Goal: Complete application form

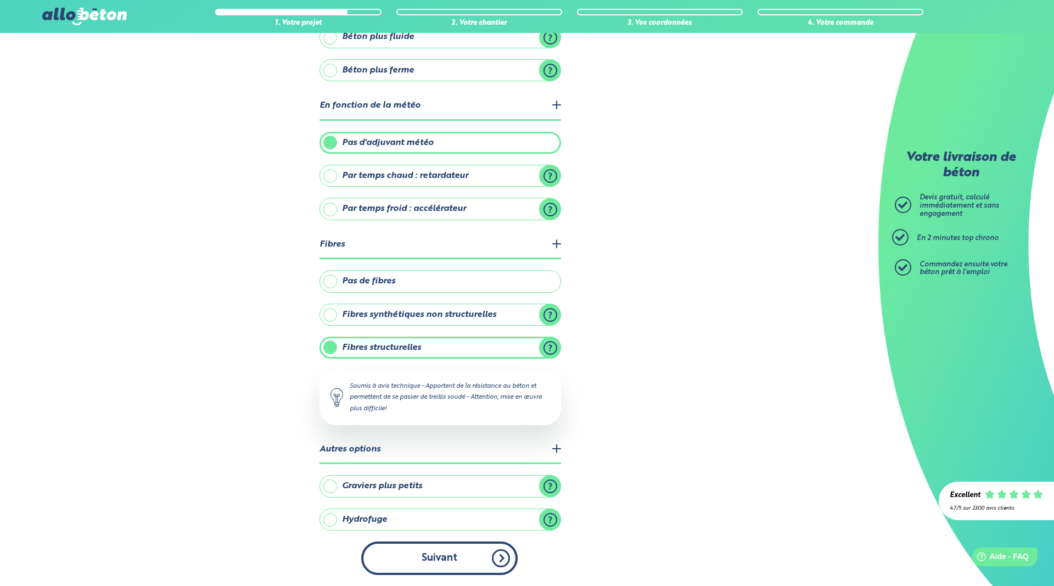
click at [466, 556] on button "Suivant" at bounding box center [439, 557] width 156 height 33
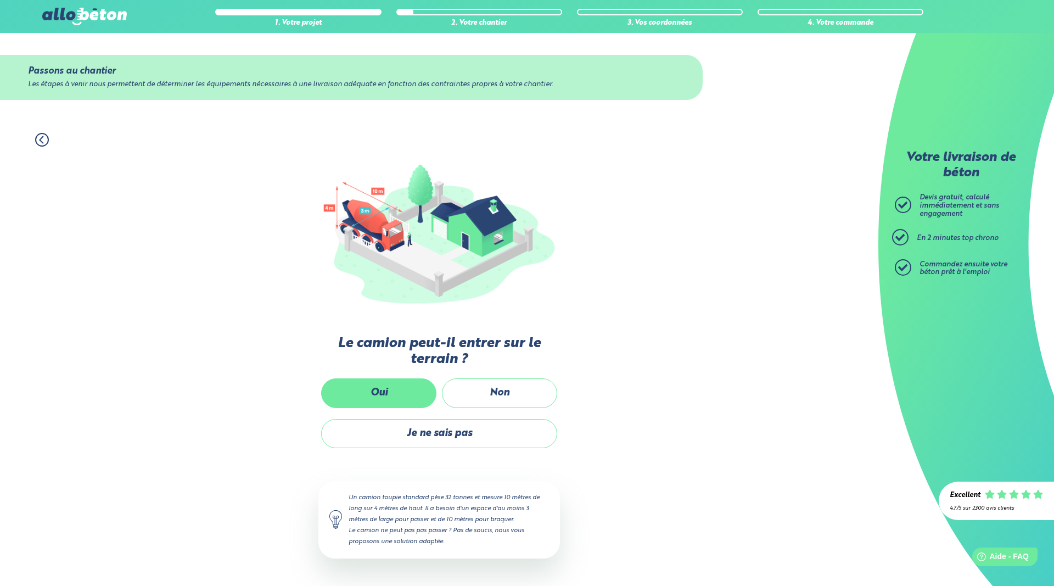
click at [395, 392] on label "Oui" at bounding box center [378, 392] width 115 height 29
click at [0, 0] on input "Oui" at bounding box center [0, 0] width 0 height 0
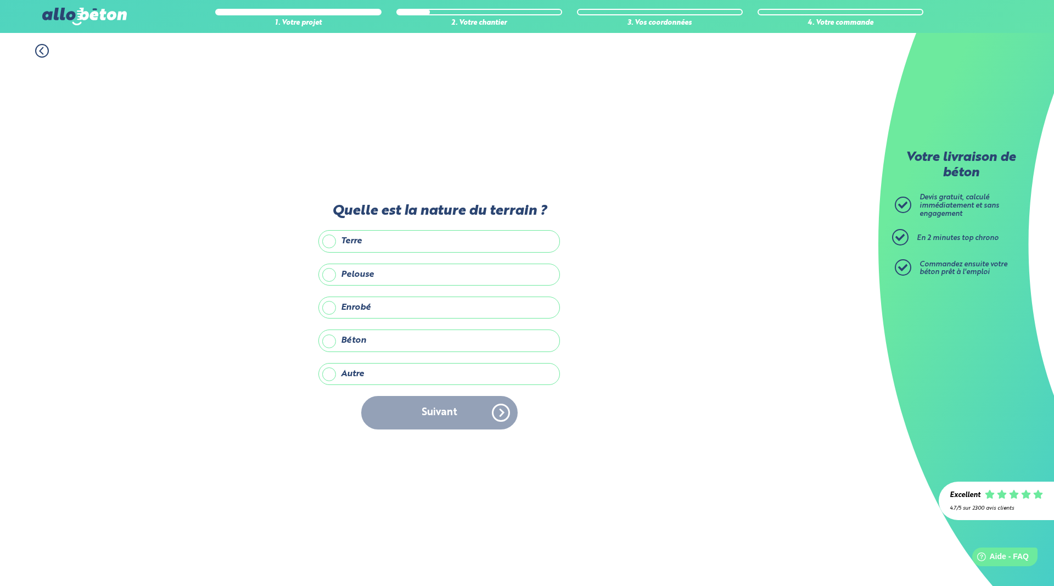
click at [331, 370] on label "Autre" at bounding box center [439, 374] width 242 height 22
click at [0, 0] on input "Autre" at bounding box center [0, 0] width 0 height 0
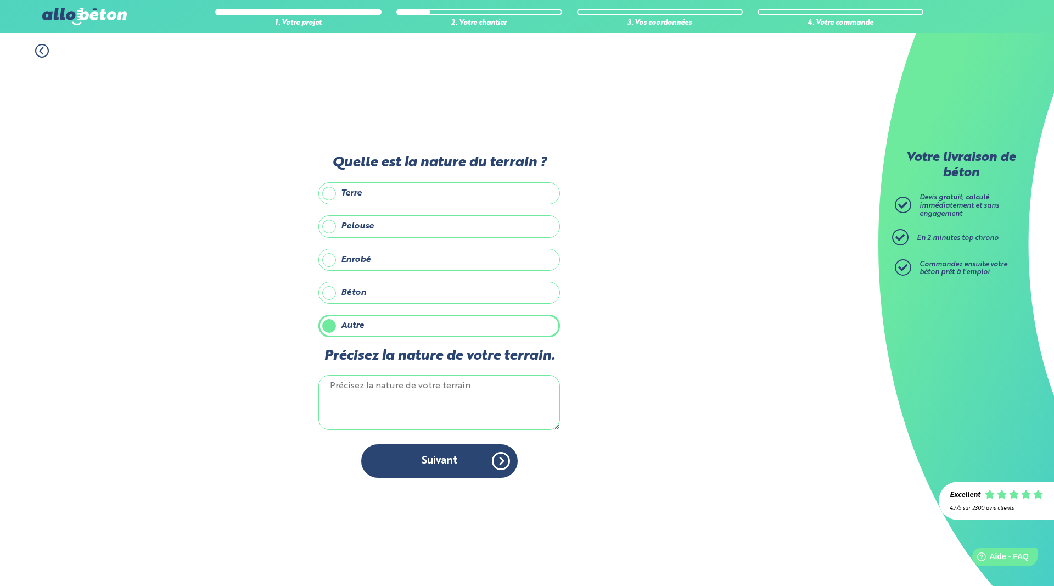
click at [418, 404] on textarea "Précisez la nature de votre terrain." at bounding box center [439, 402] width 242 height 55
type textarea "diorite"
click at [400, 466] on button "Suivant" at bounding box center [439, 460] width 156 height 33
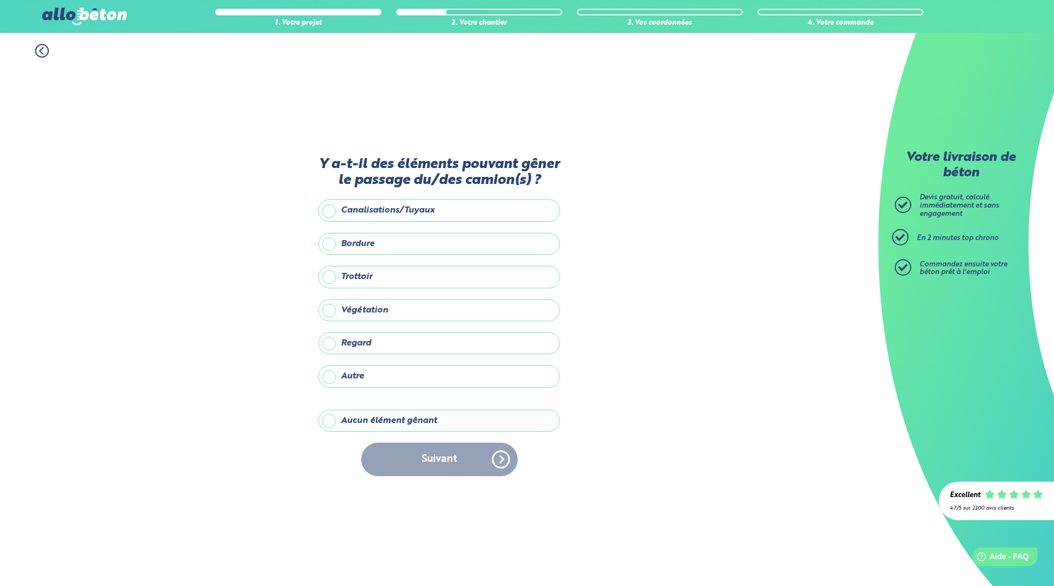
click at [335, 422] on label "Aucun élément gênant" at bounding box center [439, 421] width 242 height 22
click at [0, 0] on input "Aucun élément gênant" at bounding box center [0, 0] width 0 height 0
click at [464, 459] on button "Suivant" at bounding box center [439, 459] width 156 height 33
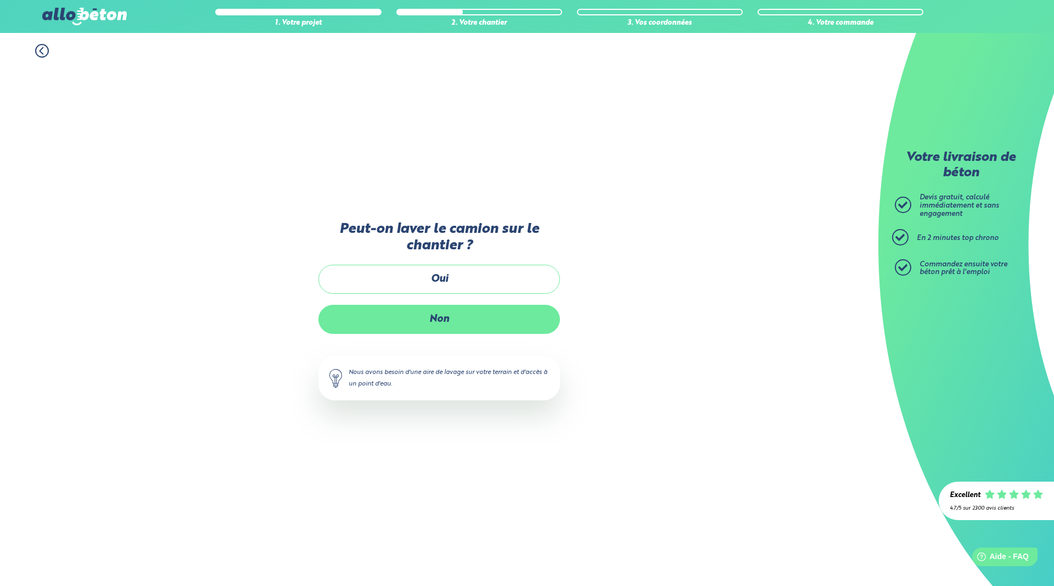
click at [456, 316] on label "Non" at bounding box center [439, 319] width 242 height 29
click at [0, 0] on input "Non" at bounding box center [0, 0] width 0 height 0
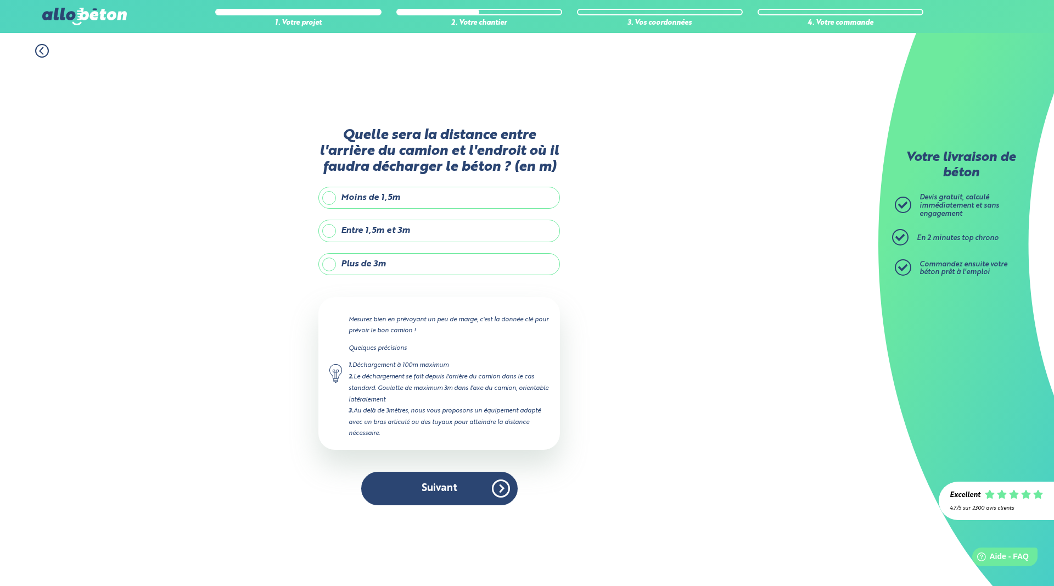
click at [327, 198] on label "Moins de 1,5m" at bounding box center [439, 198] width 242 height 22
click at [0, 0] on input "Moins de 1,5m" at bounding box center [0, 0] width 0 height 0
click at [327, 230] on label "Entre 1,5m et 3m" at bounding box center [439, 231] width 242 height 22
click at [0, 0] on input "Entre 1,5m et 3m" at bounding box center [0, 0] width 0 height 0
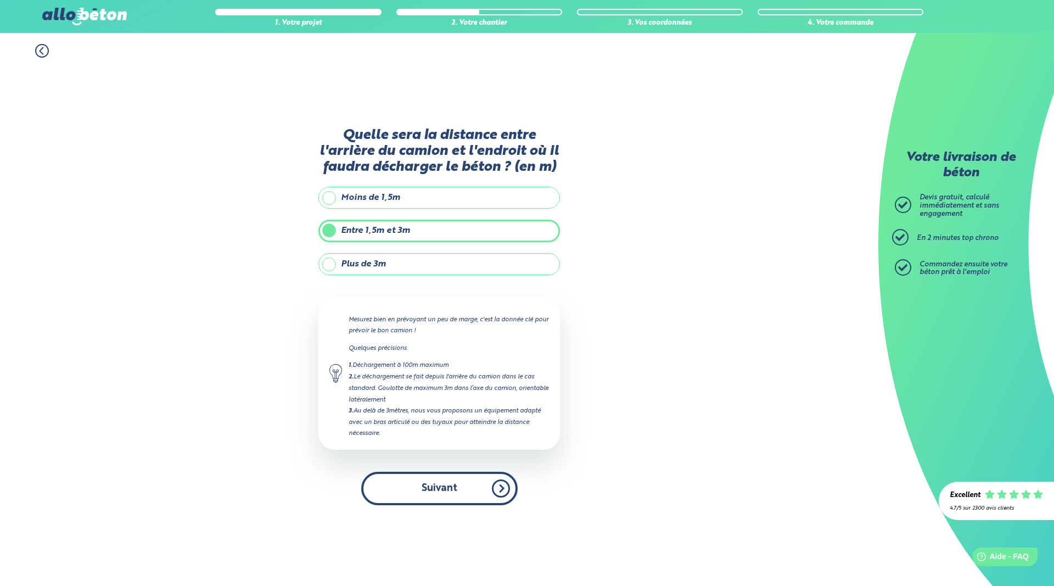
click at [465, 481] on button "Suivant" at bounding box center [439, 488] width 156 height 33
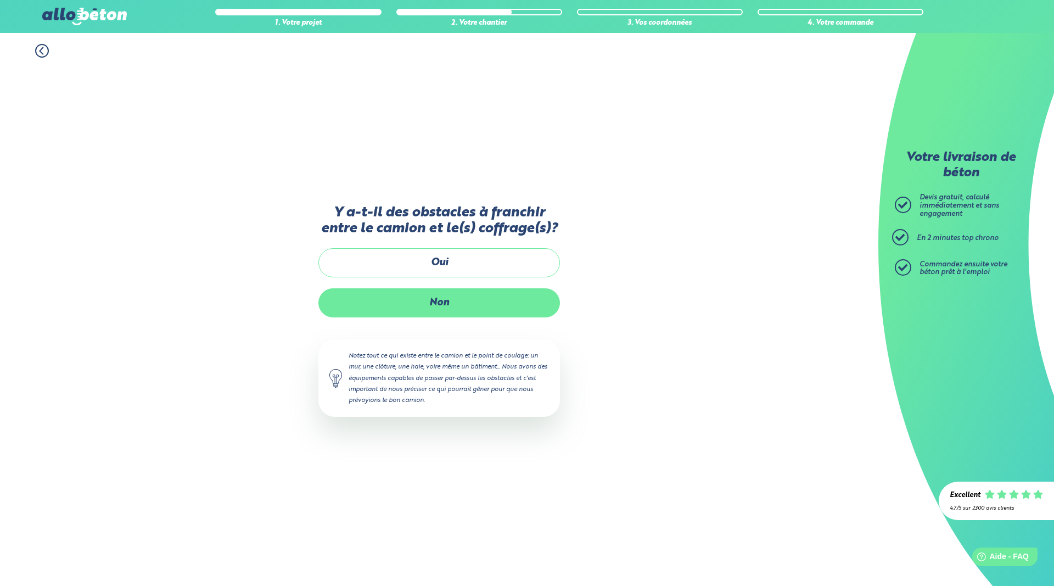
click at [451, 302] on label "Non" at bounding box center [439, 302] width 242 height 29
click at [0, 0] on input "Non" at bounding box center [0, 0] width 0 height 0
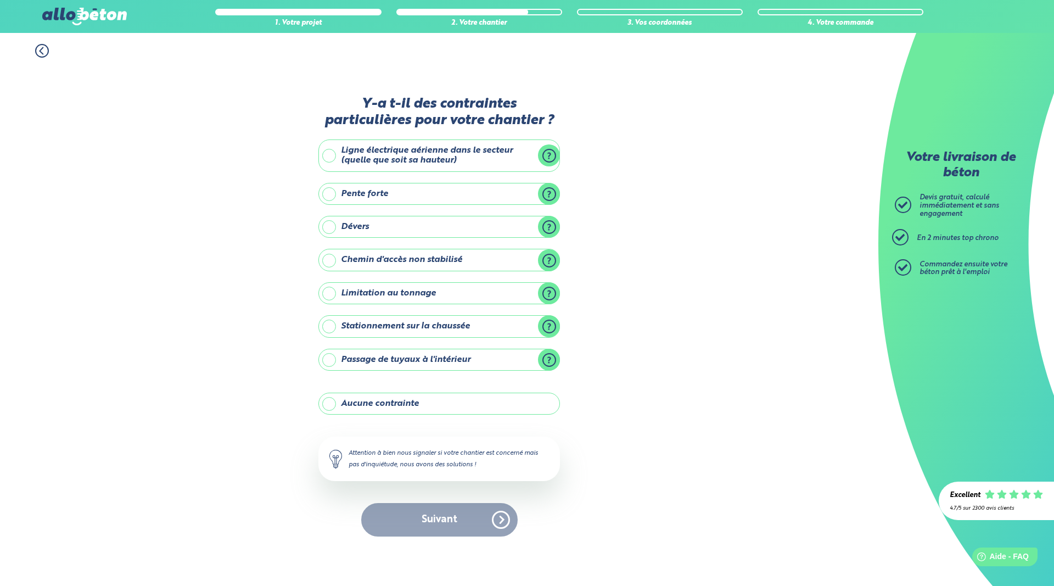
click at [554, 292] on label "Limitation au tonnage" at bounding box center [439, 293] width 242 height 22
click at [0, 0] on input "Limitation au tonnage" at bounding box center [0, 0] width 0 height 0
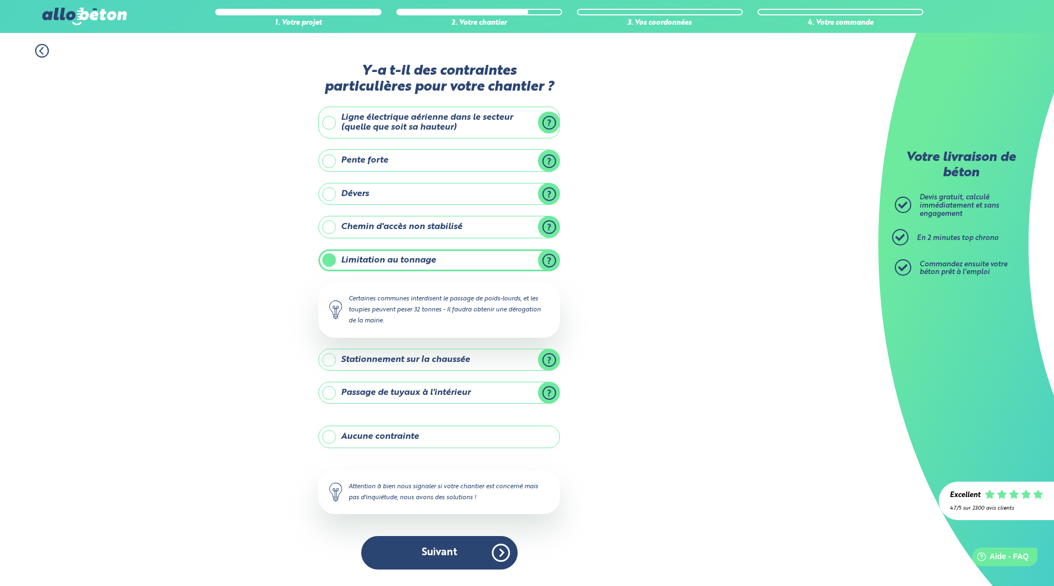
click at [331, 261] on label "Limitation au tonnage" at bounding box center [439, 260] width 242 height 22
click at [0, 0] on input "Limitation au tonnage" at bounding box center [0, 0] width 0 height 0
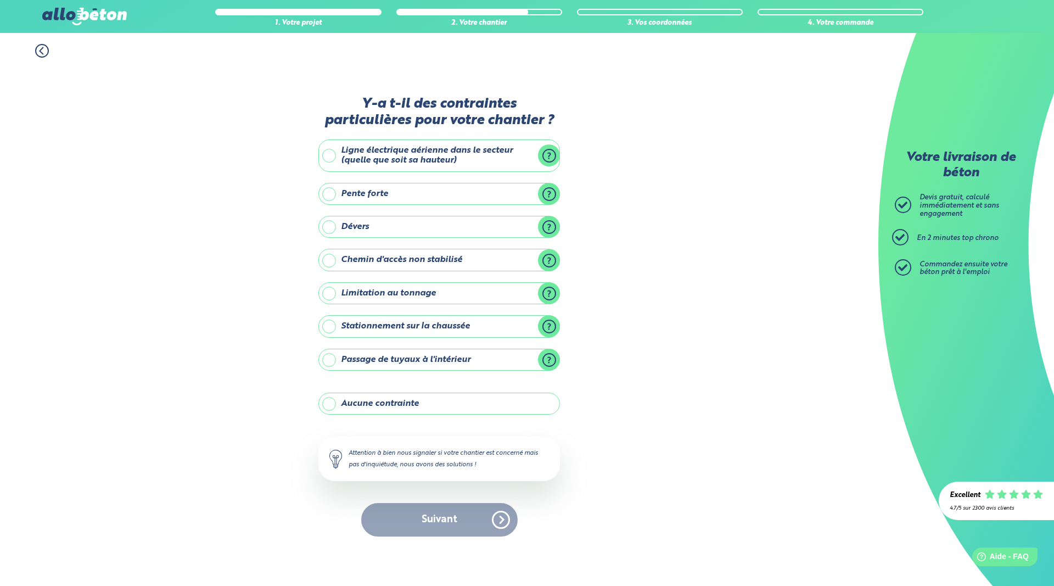
click at [331, 402] on label "Aucune contrainte" at bounding box center [439, 404] width 242 height 22
click at [0, 0] on input "Aucune contrainte" at bounding box center [0, 0] width 0 height 0
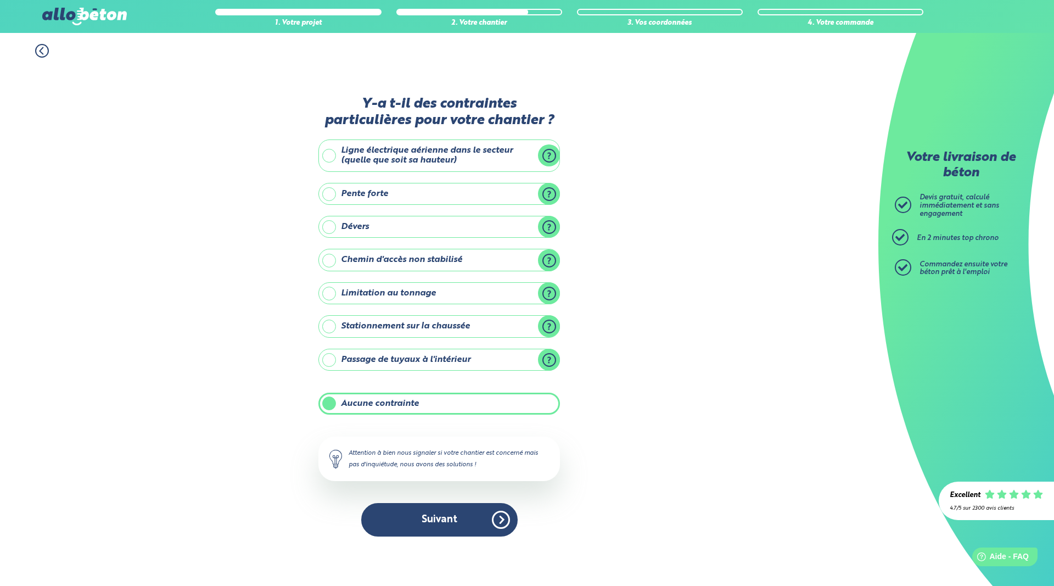
click at [331, 402] on label "Aucune contrainte" at bounding box center [439, 404] width 242 height 22
click at [0, 0] on input "Aucune contrainte" at bounding box center [0, 0] width 0 height 0
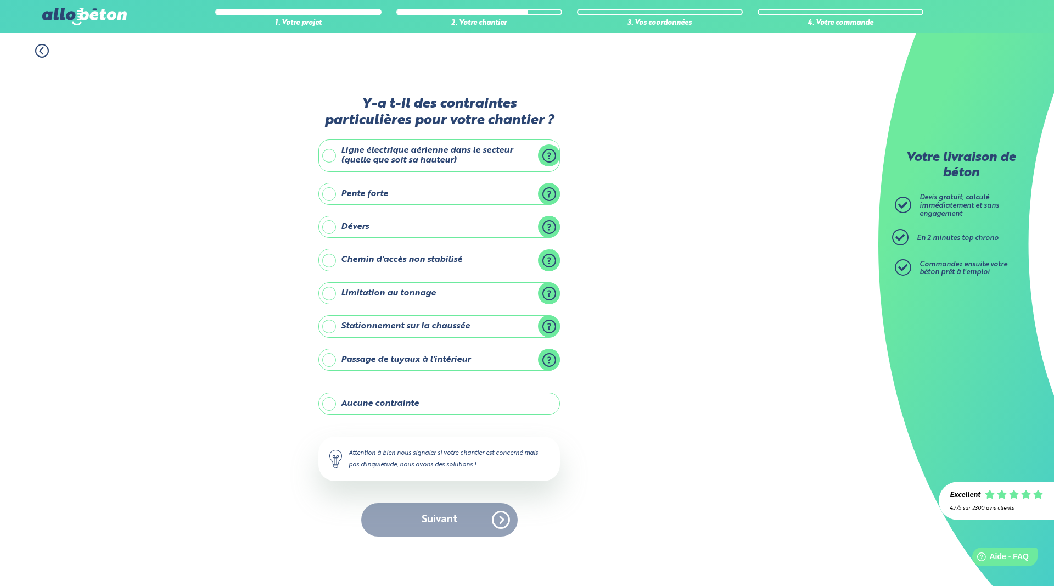
click at [332, 402] on label "Aucune contrainte" at bounding box center [439, 404] width 242 height 22
click at [0, 0] on input "Aucune contrainte" at bounding box center [0, 0] width 0 height 0
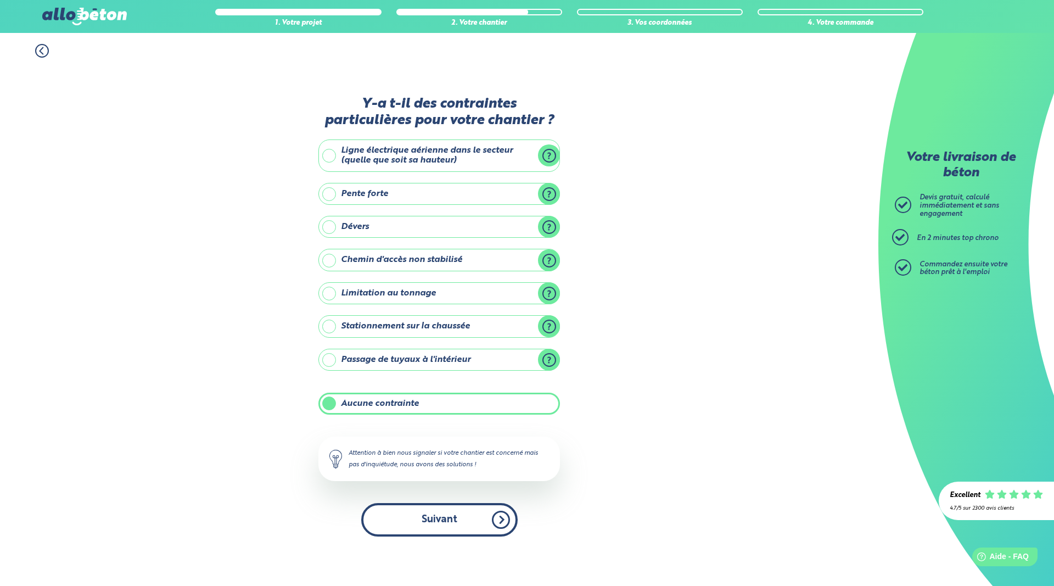
click at [481, 516] on button "Suivant" at bounding box center [439, 519] width 156 height 33
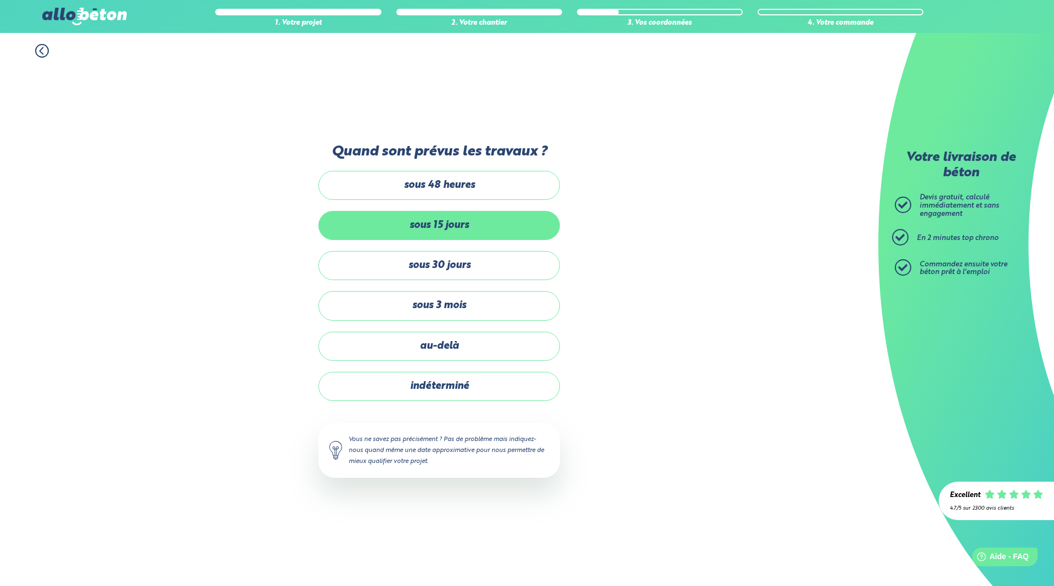
click at [427, 222] on label "sous 15 jours" at bounding box center [439, 225] width 242 height 29
click at [0, 0] on input "sous 15 jours" at bounding box center [0, 0] width 0 height 0
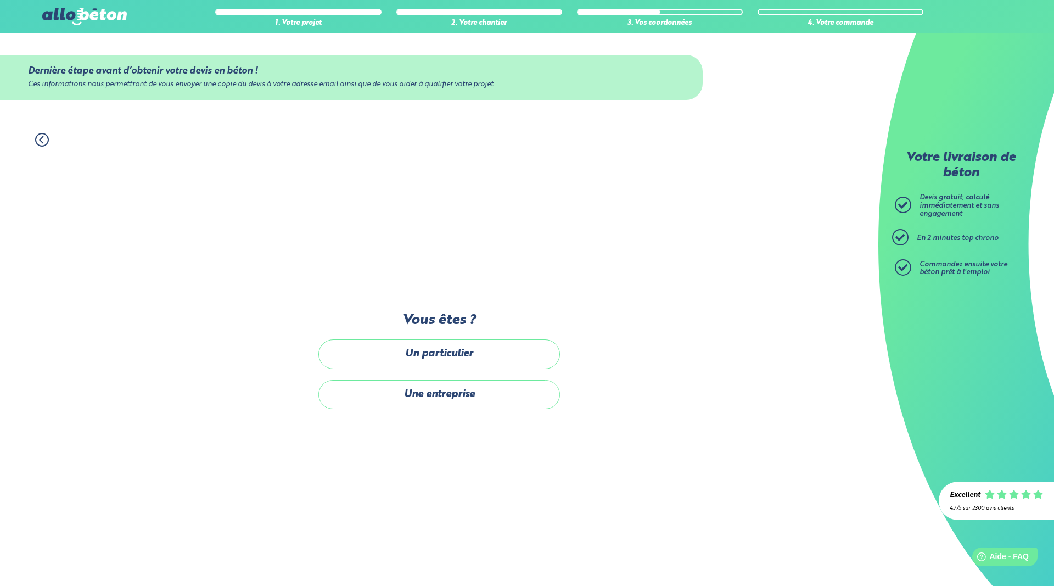
drag, startPoint x: 418, startPoint y: 359, endPoint x: 410, endPoint y: 371, distance: 14.9
click at [418, 360] on label "Un particulier" at bounding box center [439, 353] width 242 height 29
click at [0, 0] on input "Un particulier" at bounding box center [0, 0] width 0 height 0
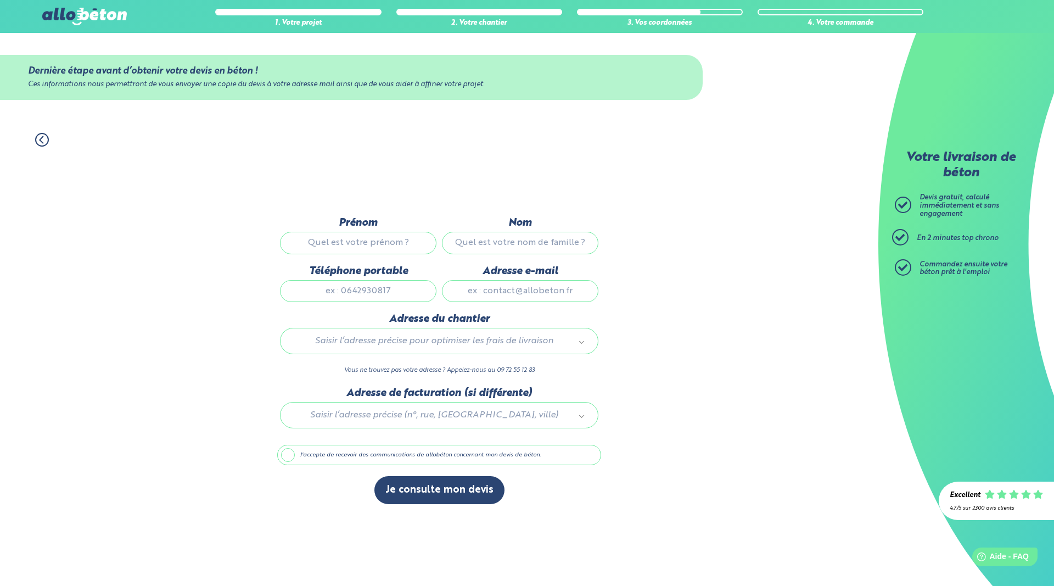
click at [363, 239] on input "Prénom" at bounding box center [358, 243] width 156 height 22
click at [525, 343] on body "09 72 55 12 83 Conseils et Appel Gratuits nos produits le béton prêt à l'emploi…" at bounding box center [527, 293] width 1054 height 586
click at [392, 345] on body "09 72 55 12 83 Conseils et Appel Gratuits nos produits le béton prêt à l'emploi…" at bounding box center [527, 293] width 1054 height 586
click at [374, 372] on input "text" at bounding box center [439, 367] width 302 height 15
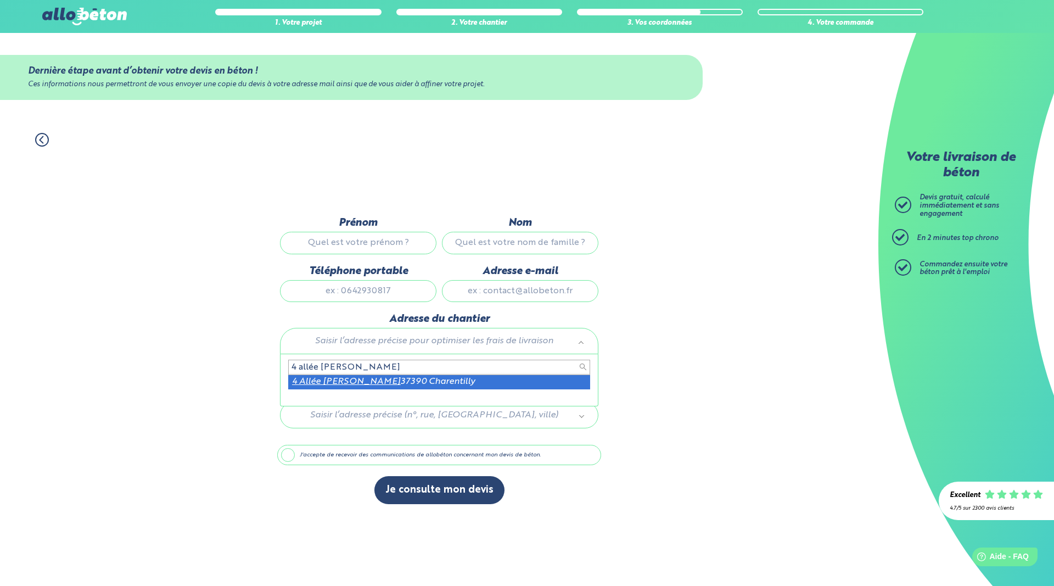
type input "4 allée [PERSON_NAME]"
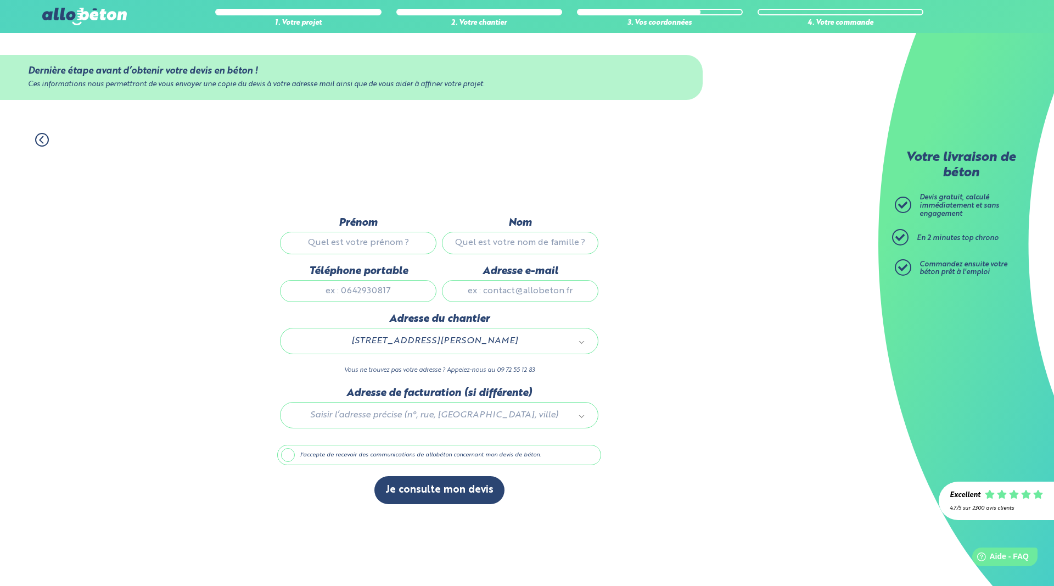
click at [452, 419] on div at bounding box center [439, 413] width 324 height 52
click at [351, 469] on li "Merci de saisir une addresse" at bounding box center [439, 465] width 302 height 10
click at [390, 463] on li "Merci de saisir une addresse" at bounding box center [439, 465] width 302 height 10
click at [745, 363] on body "09 72 55 12 83 Conseils et Appel Gratuits nos produits le béton prêt à l'emploi…" at bounding box center [527, 293] width 1054 height 586
click at [986, 503] on div "Excellent 4.7/5 sur 2300 avis clients" at bounding box center [996, 500] width 93 height 25
